Goal: Information Seeking & Learning: Learn about a topic

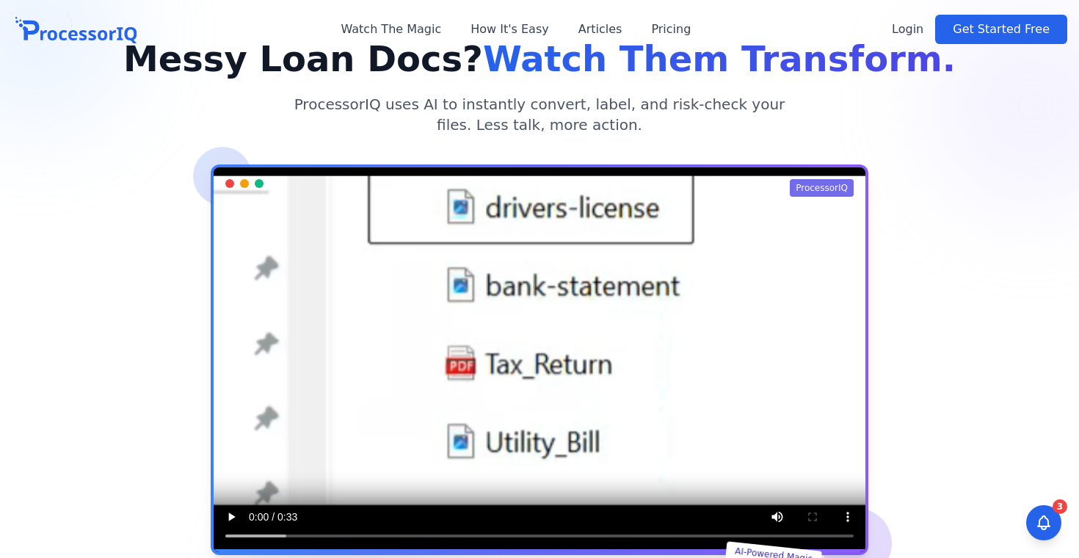
click at [529, 300] on div "Messy Loan Docs? Watch Them Transform. ProcessorIQ uses AI to instantly convert…" at bounding box center [540, 366] width 940 height 651
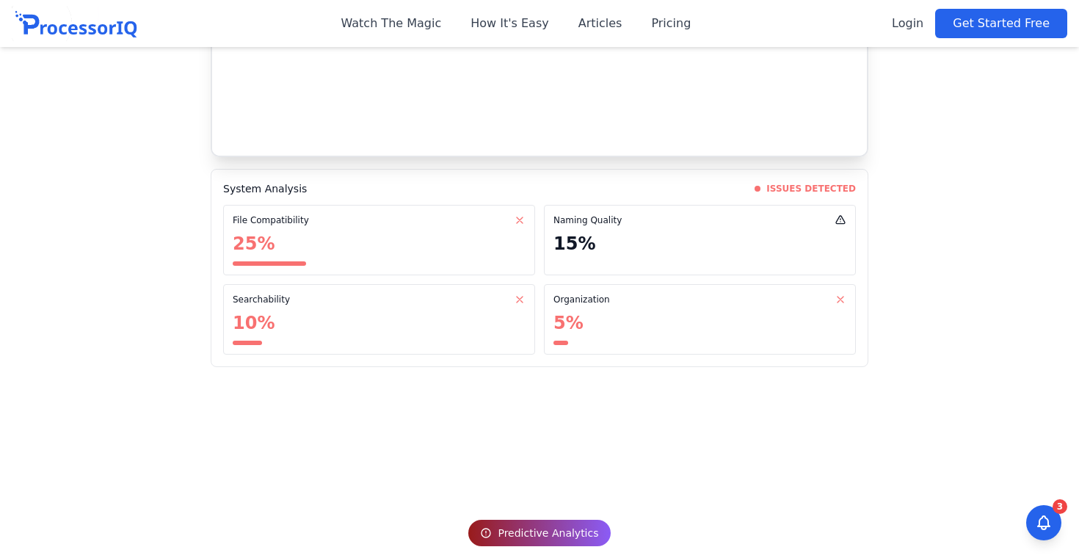
scroll to position [1556, 0]
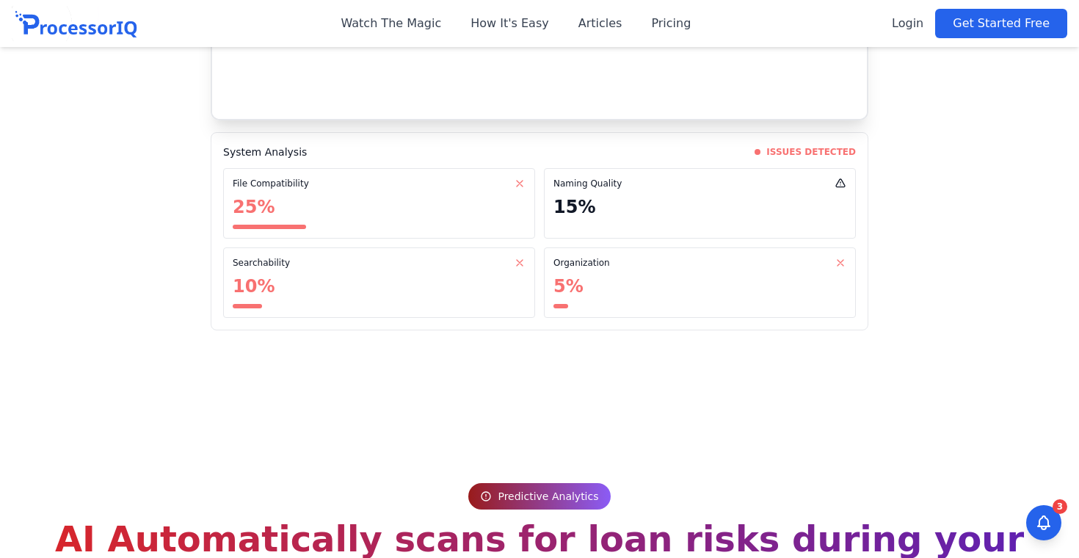
click at [537, 168] on div "File Compatibility 25 % Naming Quality 15 Searchability 10 5" at bounding box center [539, 243] width 633 height 150
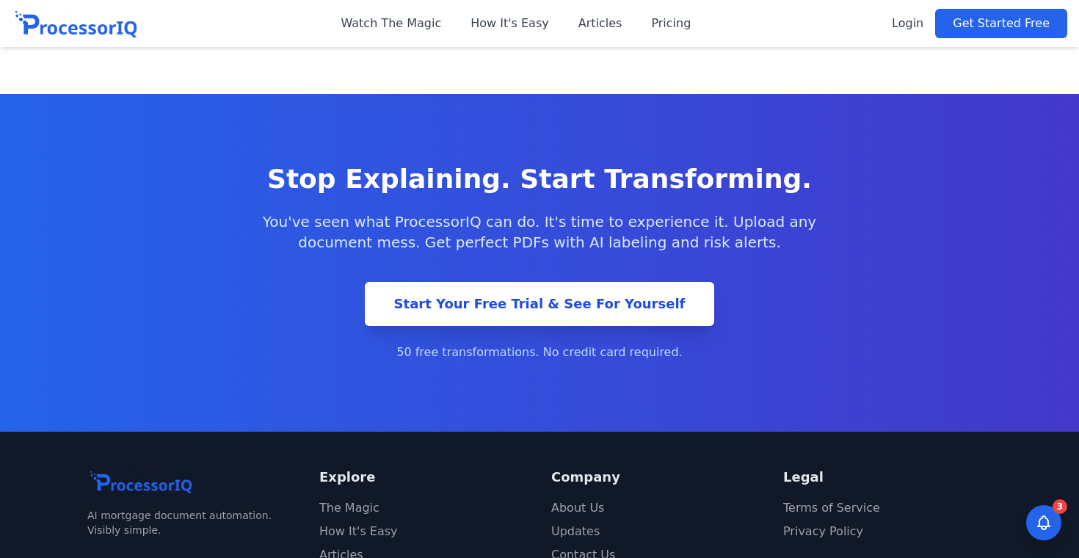
scroll to position [3653, 0]
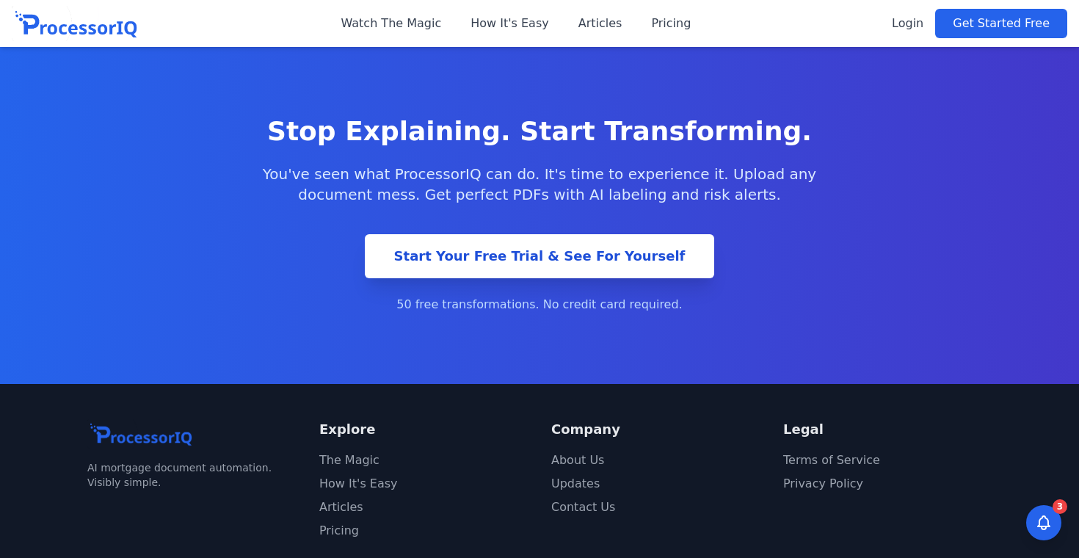
click at [361, 452] on li "The Magic" at bounding box center [423, 461] width 209 height 18
click at [364, 453] on link "The Magic" at bounding box center [349, 460] width 60 height 14
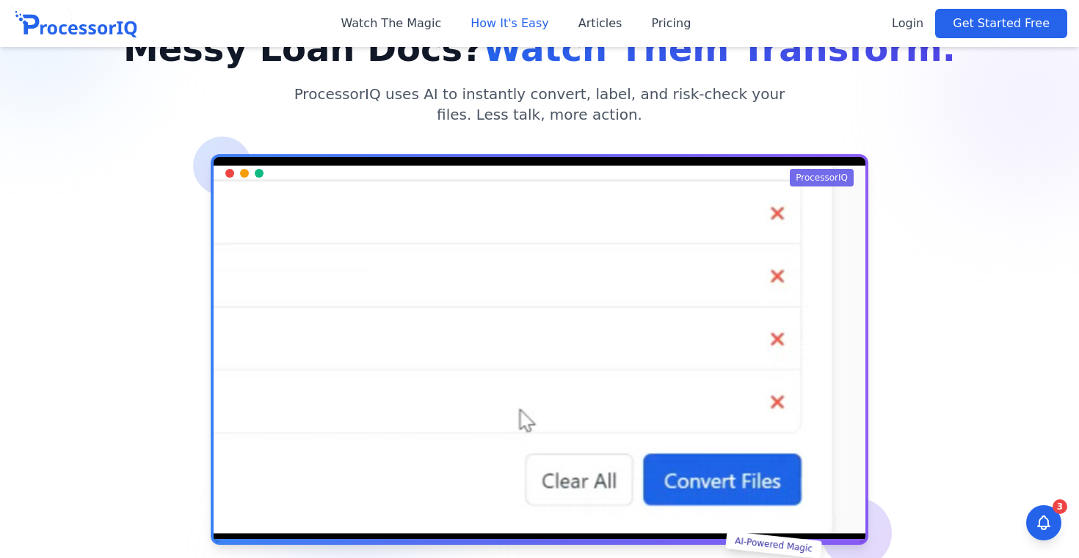
scroll to position [0, 0]
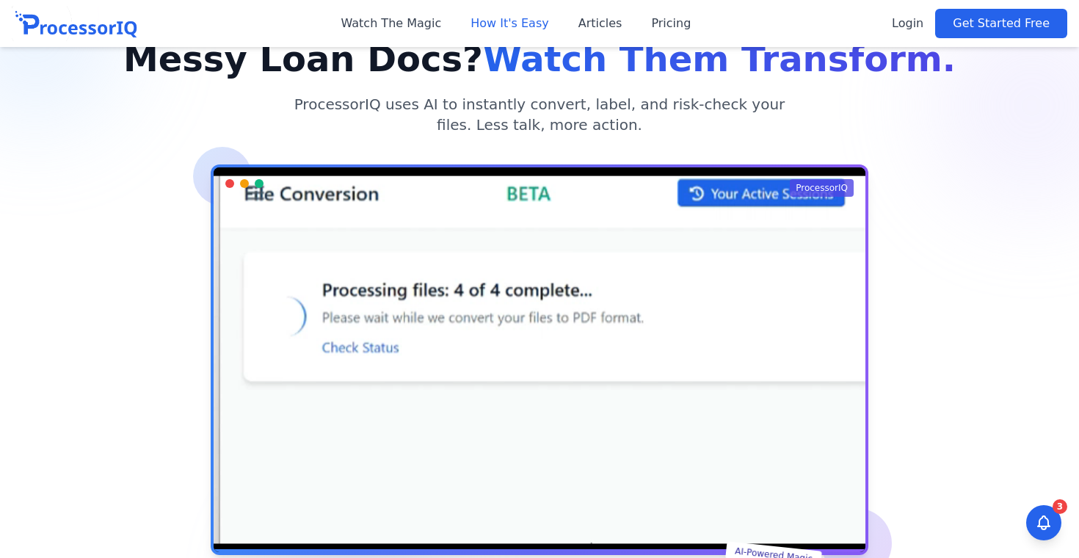
click at [513, 29] on link "How It's Easy" at bounding box center [510, 24] width 79 height 18
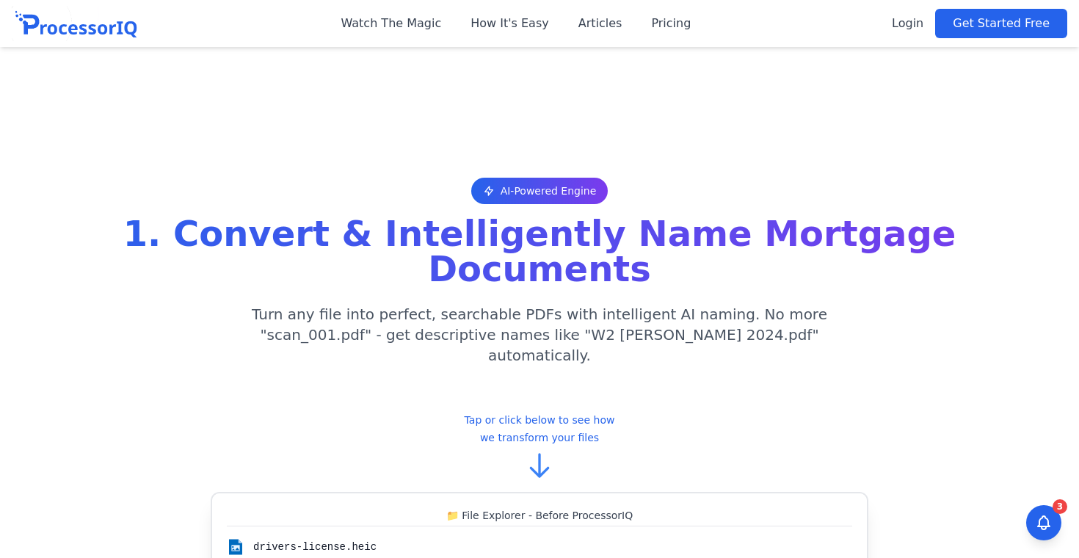
scroll to position [903, 0]
click at [615, 20] on link "Articles" at bounding box center [601, 24] width 44 height 18
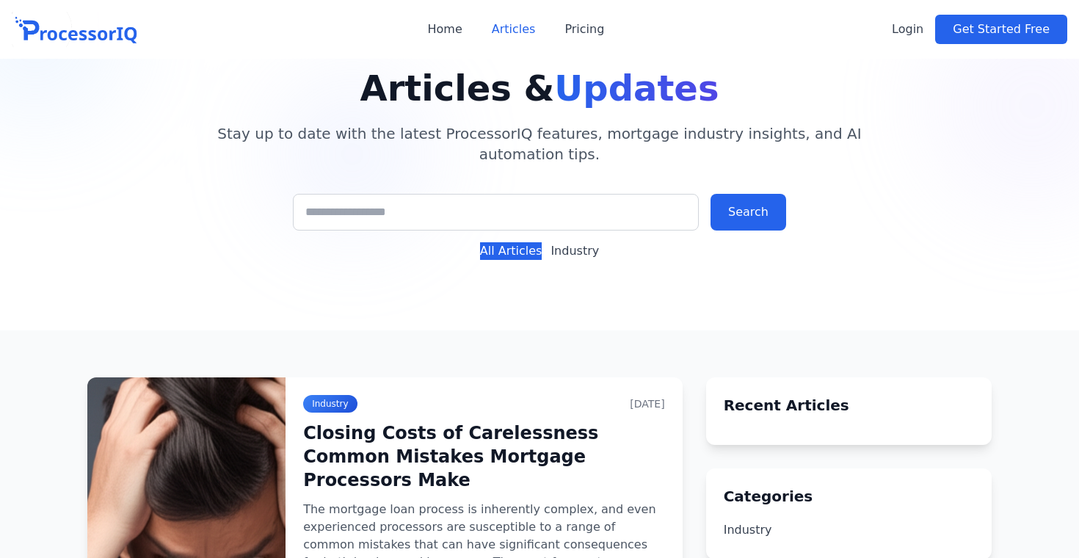
click at [526, 291] on div at bounding box center [539, 165] width 1079 height 330
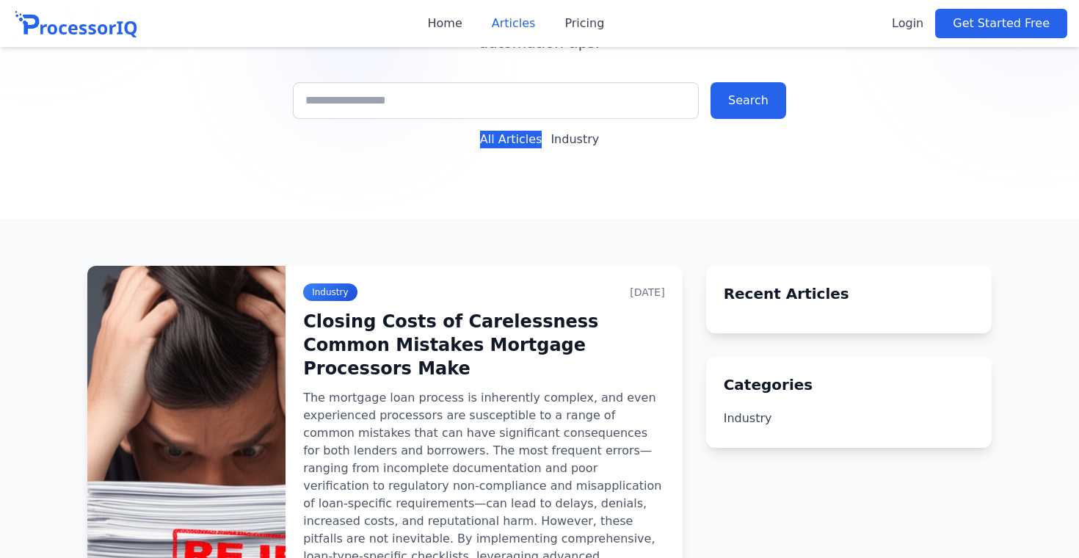
scroll to position [239, 0]
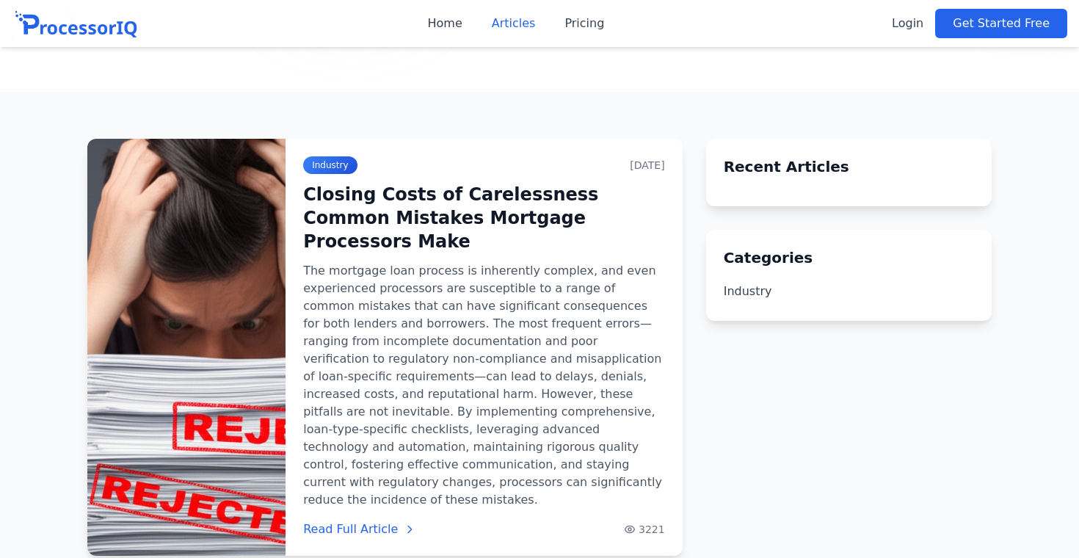
click at [129, 37] on img at bounding box center [76, 23] width 129 height 35
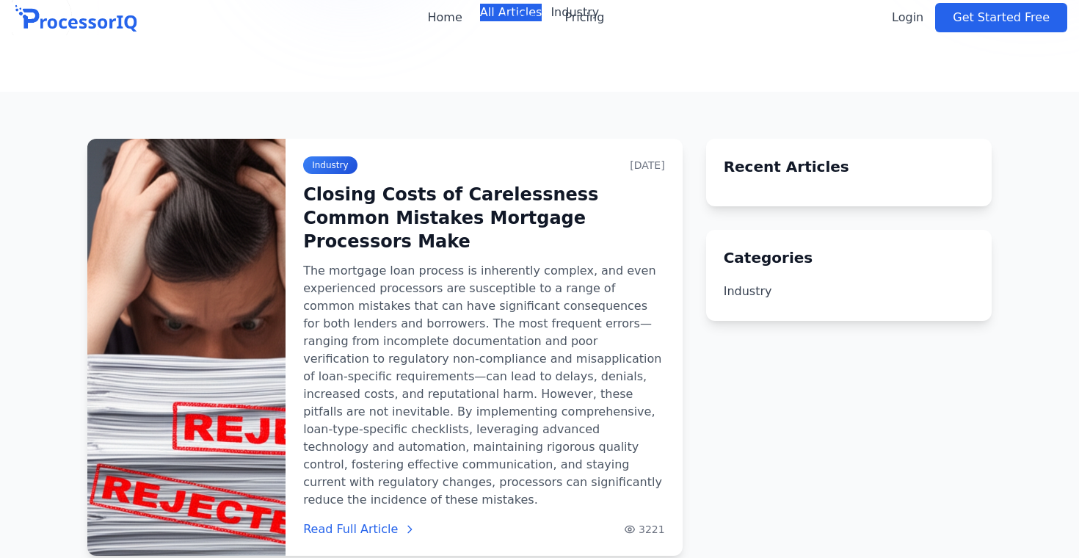
scroll to position [239, 0]
click at [546, 455] on p "The mortgage loan process is inherently complex, and even experienced processor…" at bounding box center [483, 385] width 361 height 247
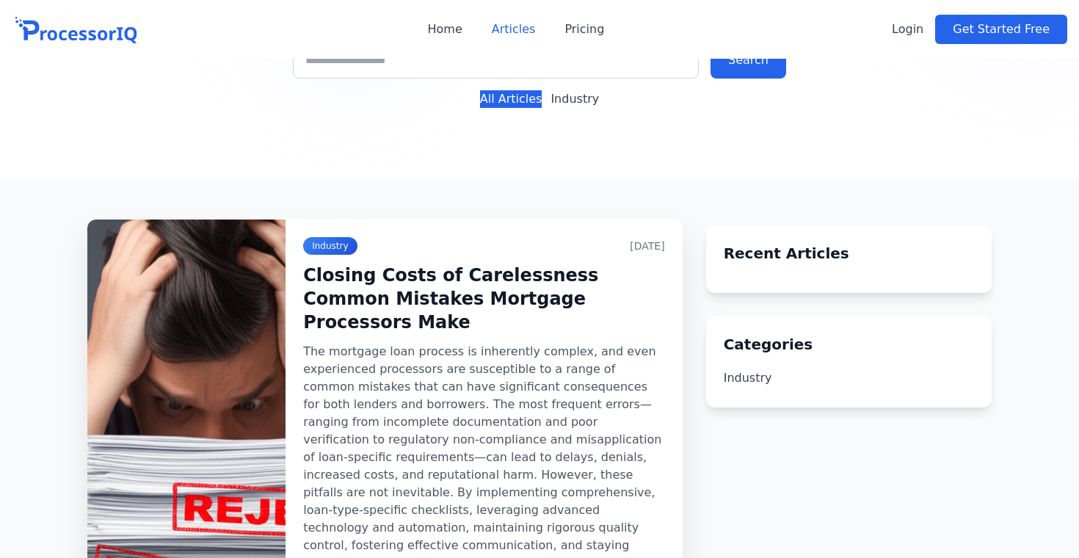
scroll to position [0, 0]
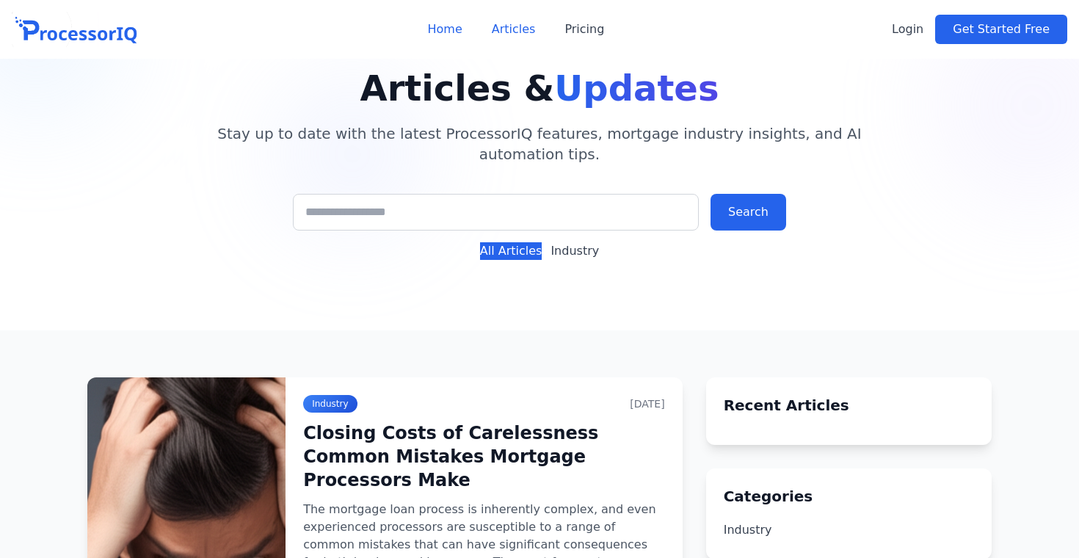
click at [460, 27] on link "Home" at bounding box center [444, 30] width 35 height 18
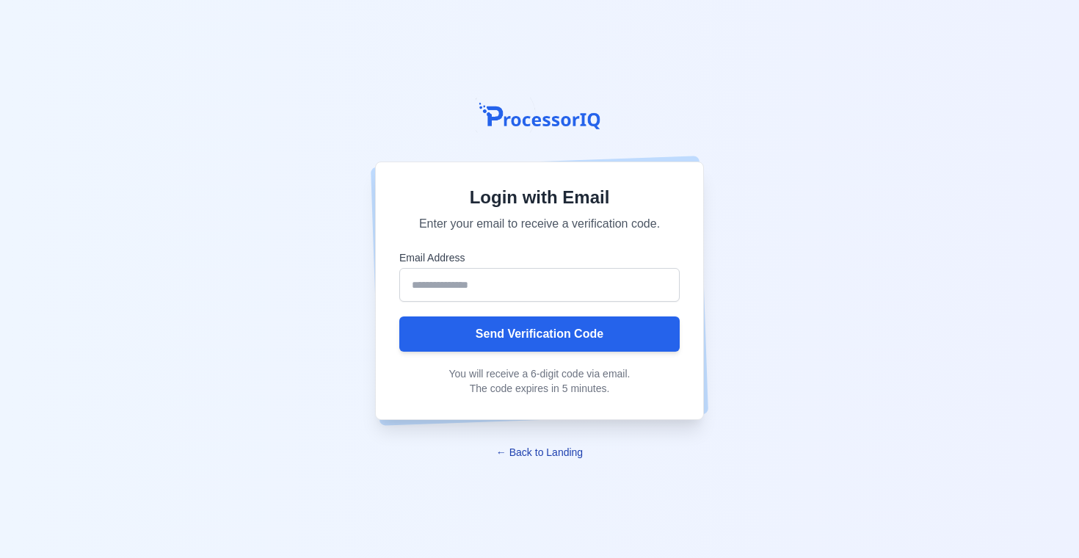
click at [545, 452] on link "← Back to Landing" at bounding box center [539, 452] width 87 height 12
